Goal: Transaction & Acquisition: Subscribe to service/newsletter

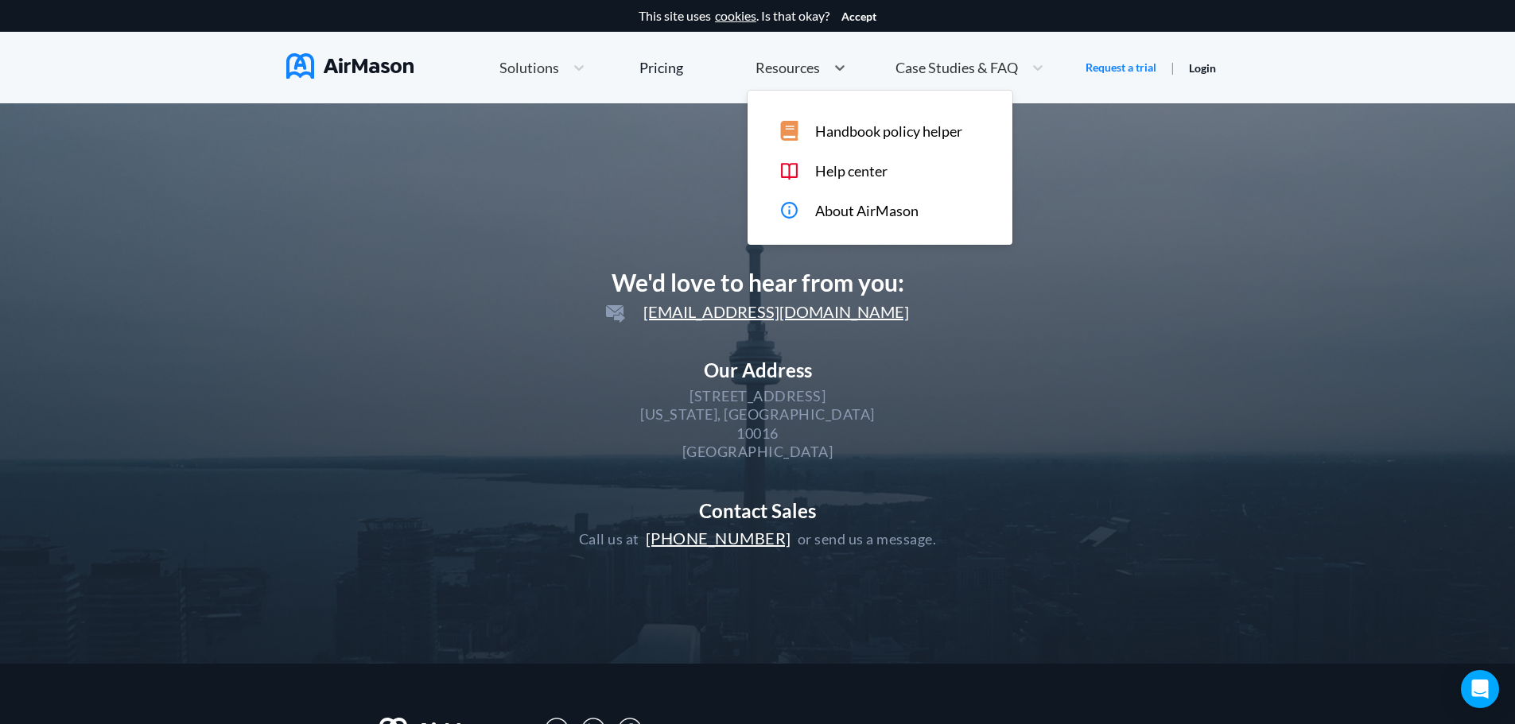
click at [809, 66] on span "Resources" at bounding box center [787, 67] width 64 height 14
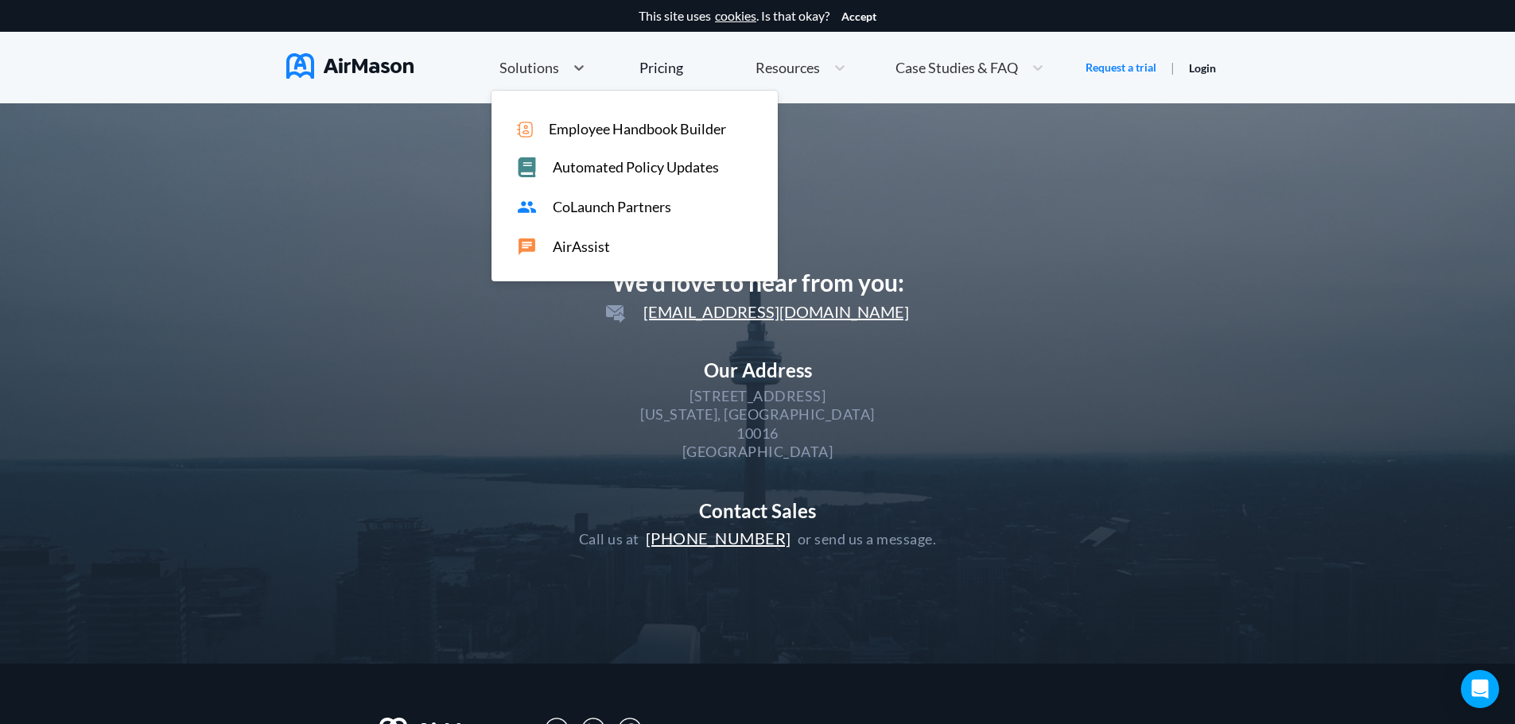
click at [511, 61] on span "Solutions" at bounding box center [529, 67] width 60 height 14
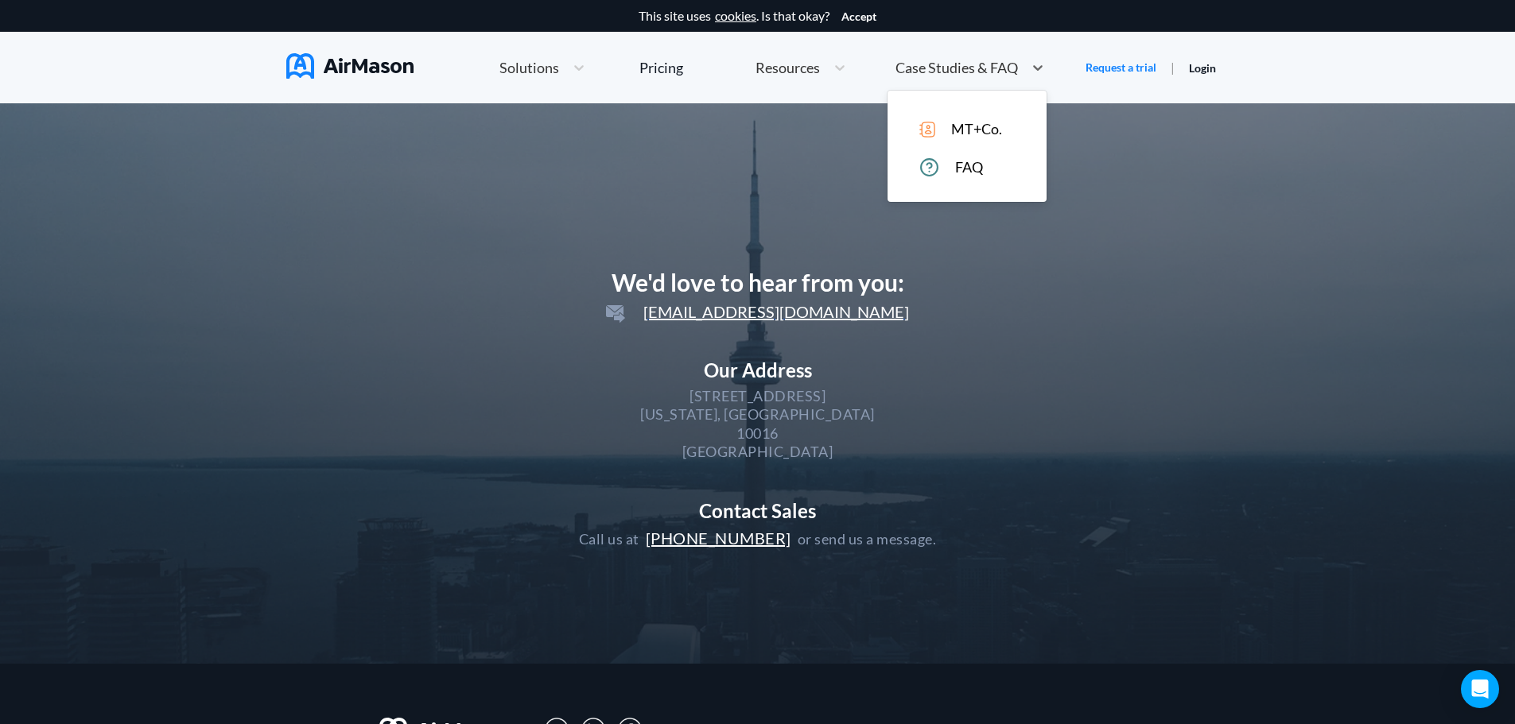
click at [942, 66] on span "Case Studies & FAQ" at bounding box center [956, 67] width 122 height 14
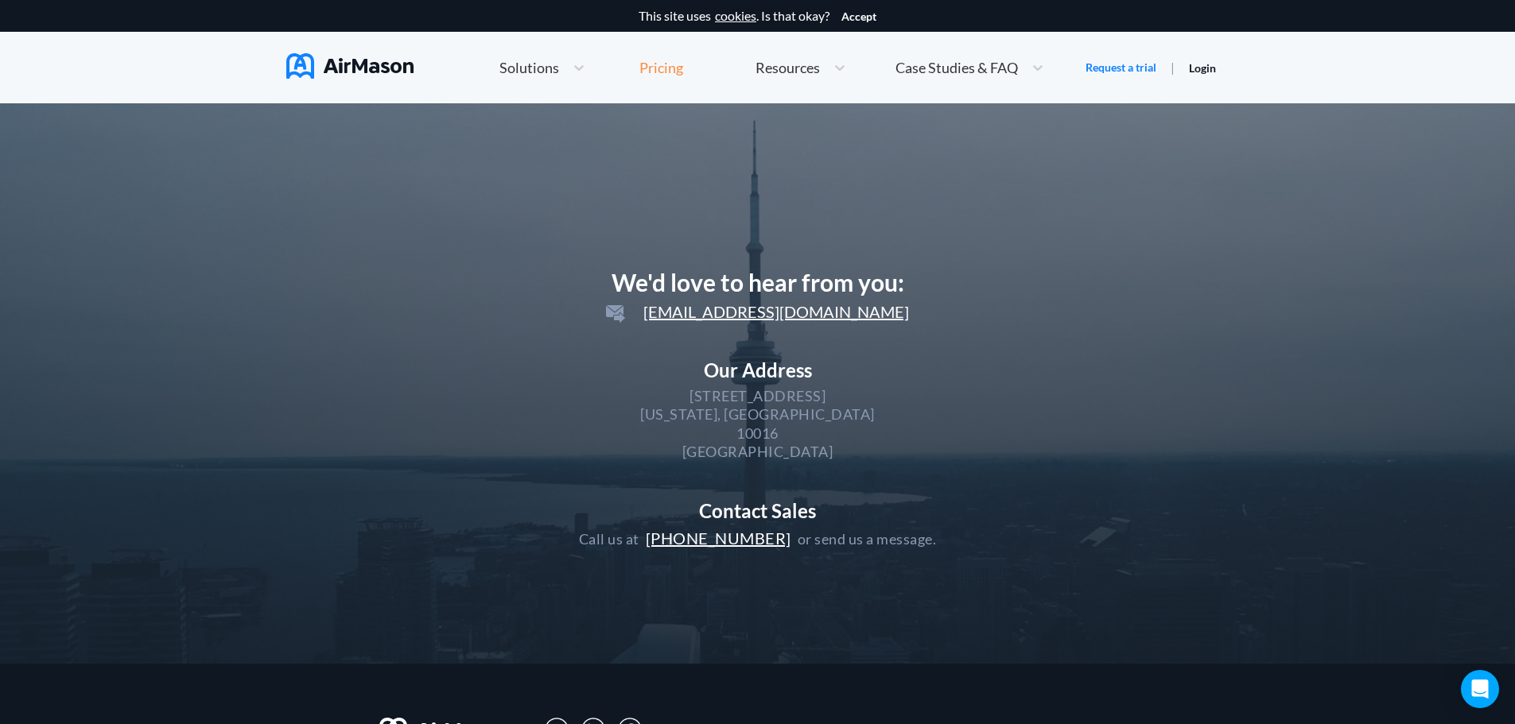
click at [677, 63] on div "Pricing" at bounding box center [661, 67] width 44 height 14
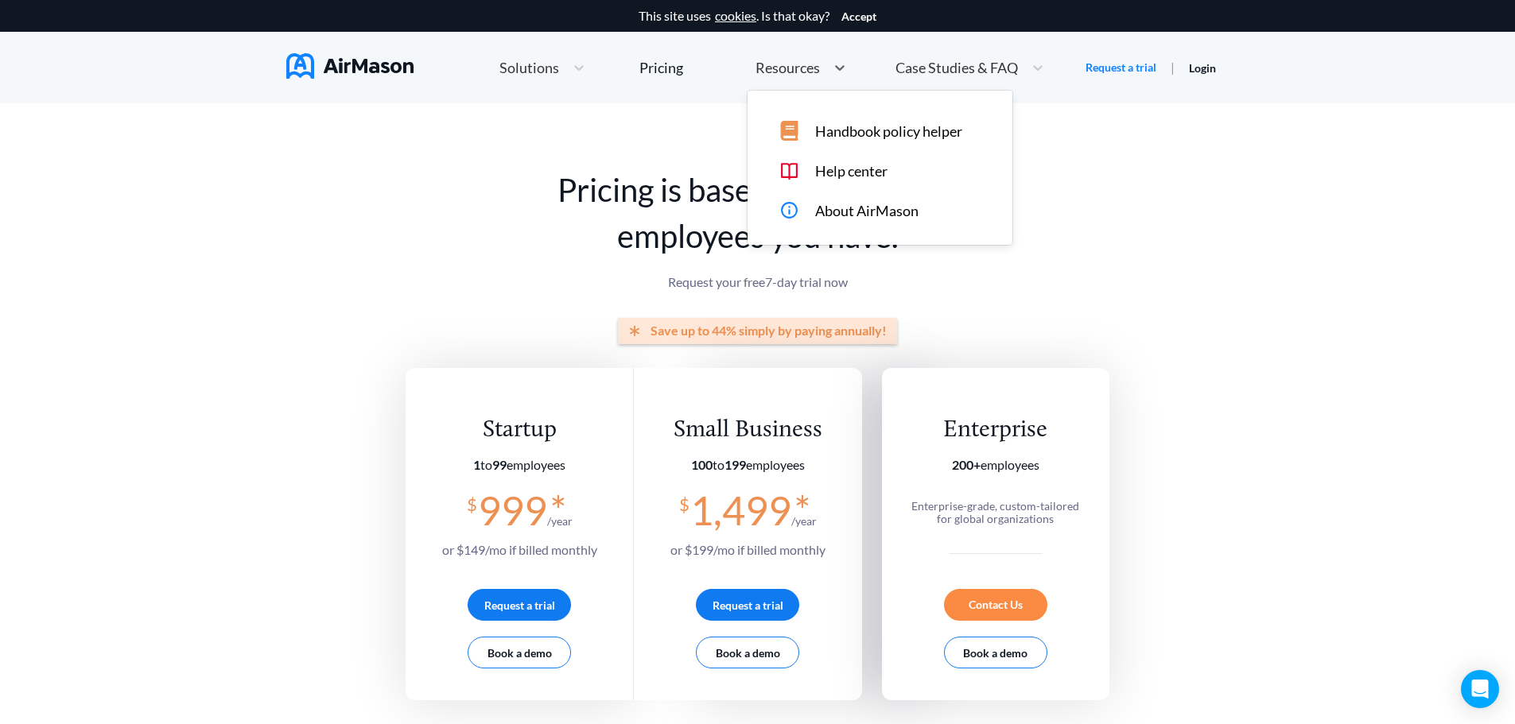
click at [767, 62] on span "Resources" at bounding box center [787, 67] width 64 height 14
click at [522, 69] on span "Solutions" at bounding box center [529, 67] width 60 height 14
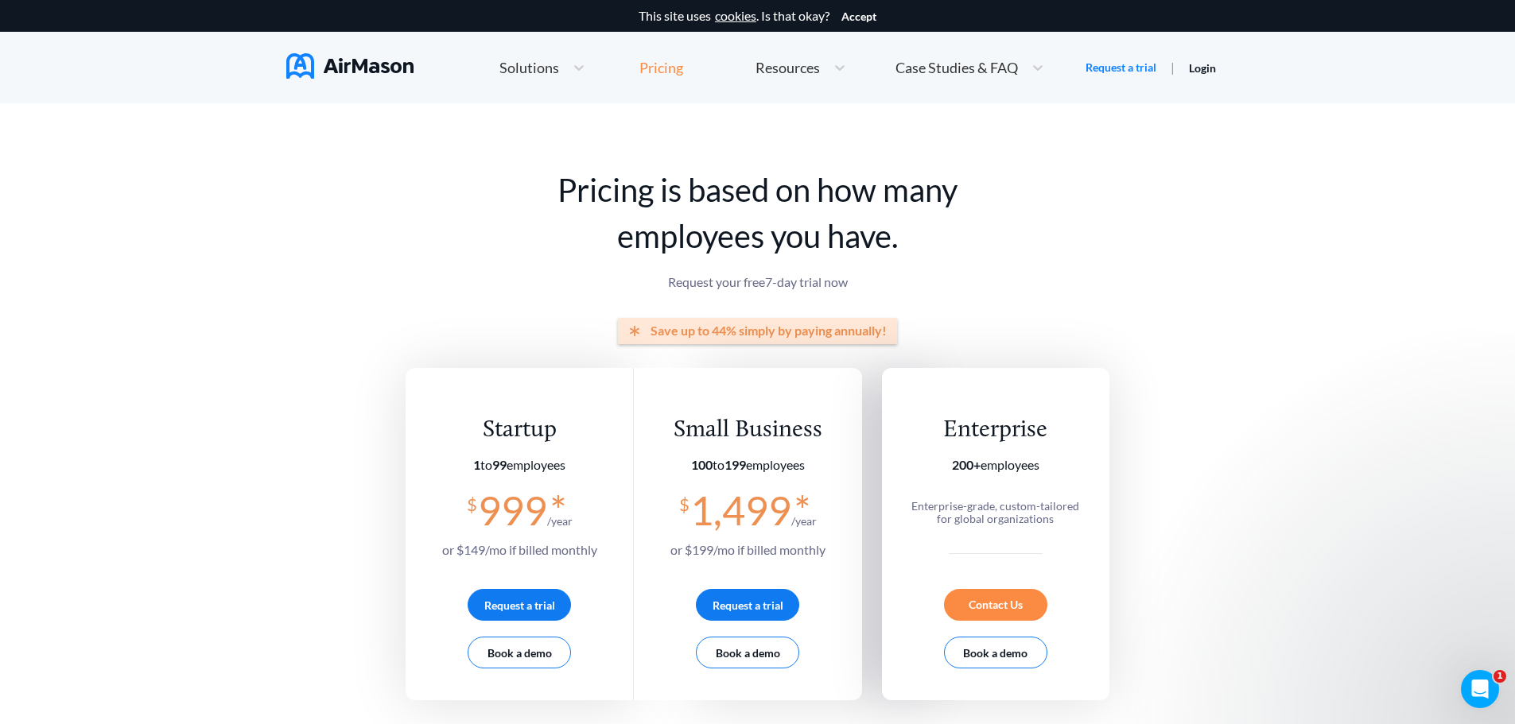
click at [651, 68] on div "Pricing" at bounding box center [661, 67] width 44 height 14
click at [1130, 64] on link "Request a trial" at bounding box center [1120, 68] width 71 height 16
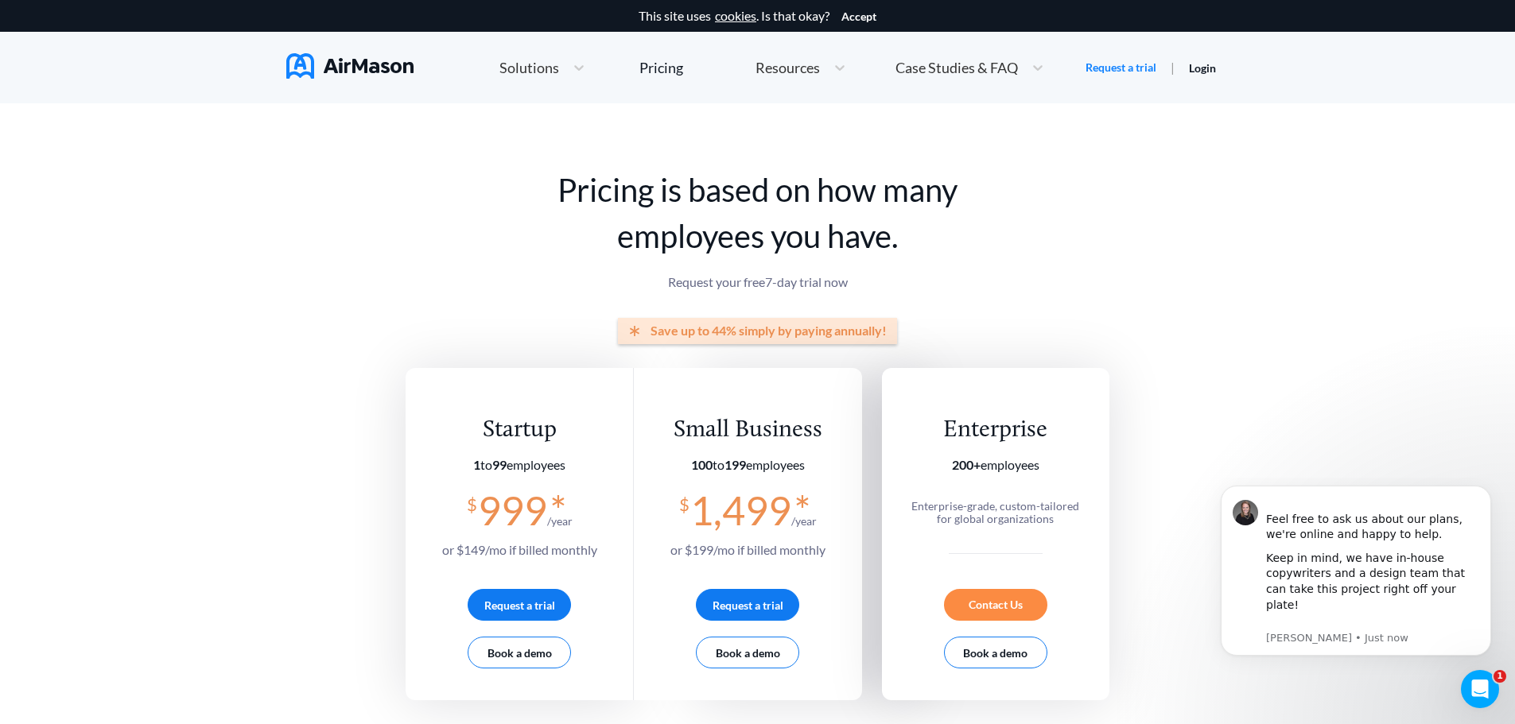
click at [965, 61] on span "Case Studies & FAQ" at bounding box center [956, 67] width 122 height 14
click at [791, 73] on span "Resources" at bounding box center [787, 67] width 64 height 14
